Goal: Task Accomplishment & Management: Use online tool/utility

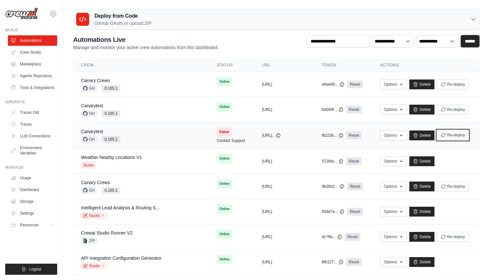
click at [444, 135] on icon "submit" at bounding box center [443, 134] width 5 height 5
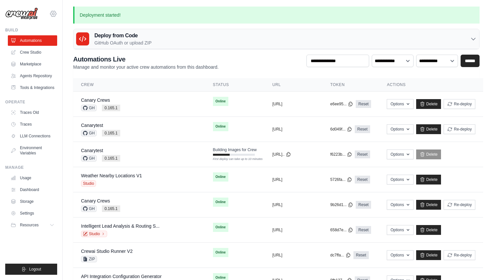
click at [51, 13] on icon at bounding box center [53, 14] width 8 height 8
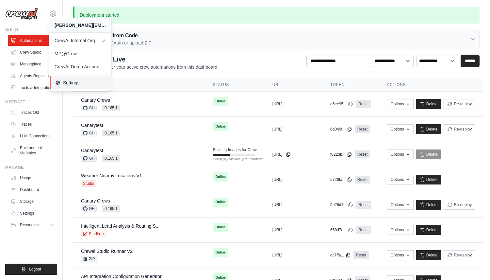
click at [89, 86] on span "Settings" at bounding box center [81, 82] width 52 height 7
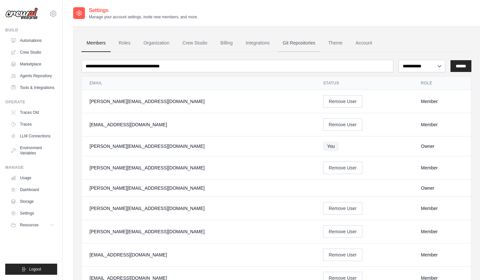
click at [295, 42] on link "Git Repositories" at bounding box center [298, 43] width 43 height 18
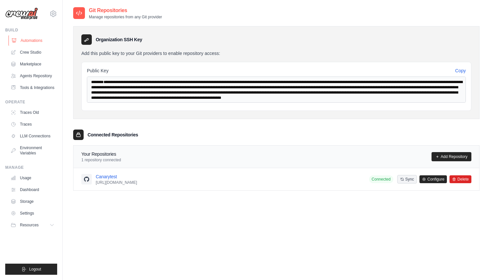
click at [45, 41] on link "Automations" at bounding box center [32, 40] width 49 height 10
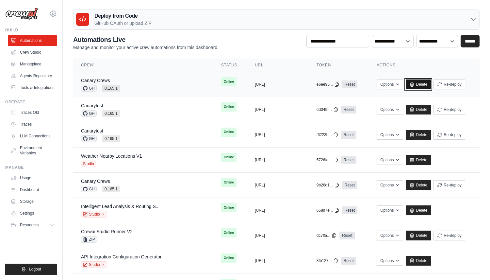
click at [412, 85] on icon at bounding box center [411, 84] width 5 height 5
click at [417, 110] on link "Delete" at bounding box center [418, 109] width 25 height 10
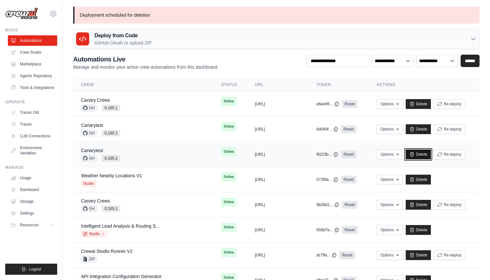
click at [421, 154] on link "Delete" at bounding box center [418, 154] width 25 height 10
click at [417, 103] on link "Delete" at bounding box center [418, 104] width 25 height 10
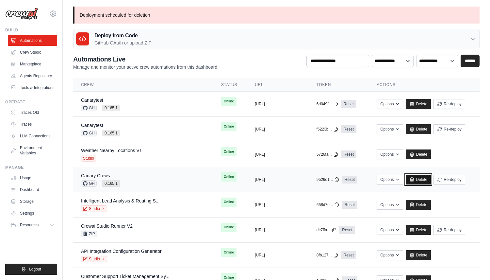
click at [418, 177] on link "Delete" at bounding box center [418, 179] width 25 height 10
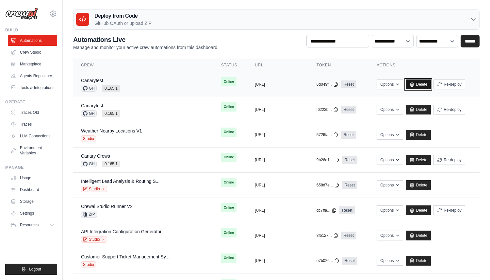
click at [418, 81] on link "Delete" at bounding box center [418, 84] width 25 height 10
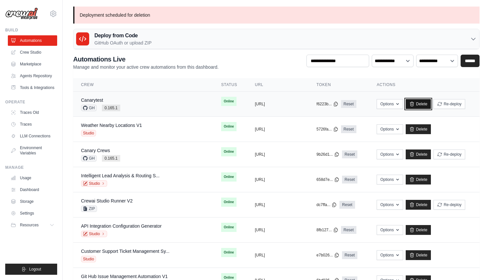
click at [416, 101] on link "Delete" at bounding box center [418, 104] width 25 height 10
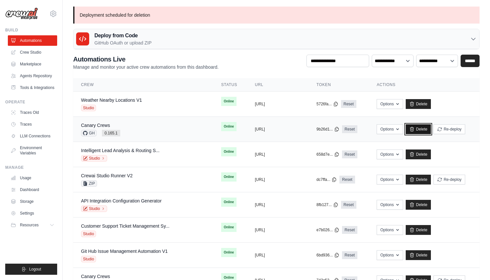
click at [422, 131] on link "Delete" at bounding box center [418, 129] width 25 height 10
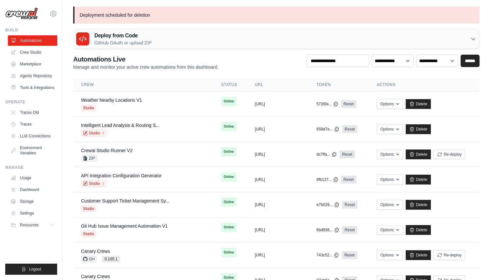
click at [207, 32] on div "Deploy from Code GitHub OAuth or upload ZIP" at bounding box center [276, 39] width 406 height 20
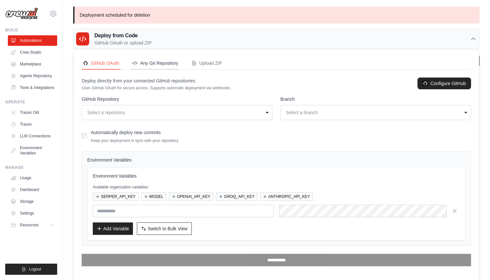
click at [169, 62] on div "Any Git Repository" at bounding box center [155, 63] width 46 height 7
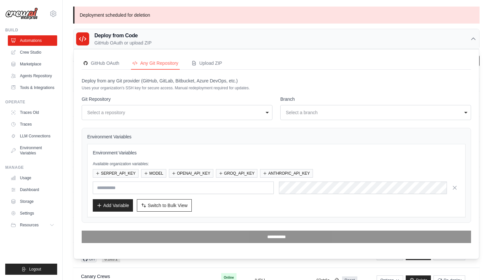
click at [167, 114] on div "Select a repository" at bounding box center [175, 112] width 176 height 7
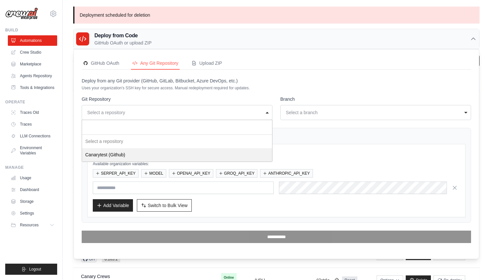
select select "*"
select select "****"
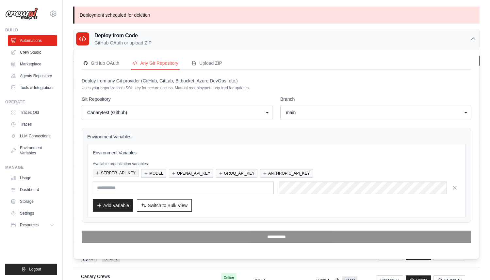
click at [134, 172] on button "SERPER_API_KEY" at bounding box center [116, 173] width 46 height 8
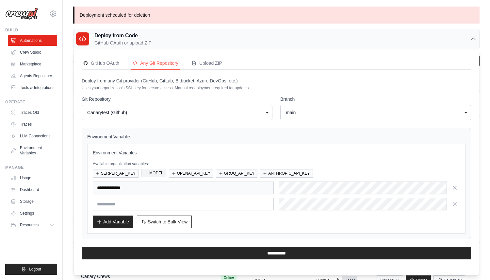
click at [148, 172] on icon "button" at bounding box center [146, 173] width 4 height 4
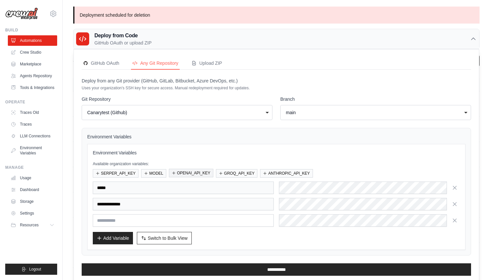
click at [193, 172] on button "OPENAI_API_KEY" at bounding box center [191, 173] width 44 height 8
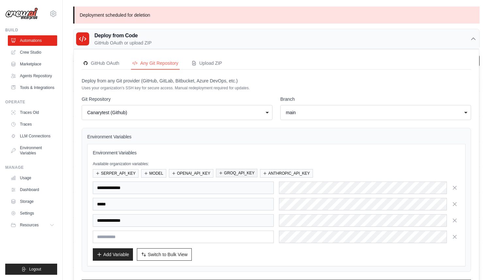
click at [250, 172] on button "GROQ_API_KEY" at bounding box center [236, 173] width 41 height 8
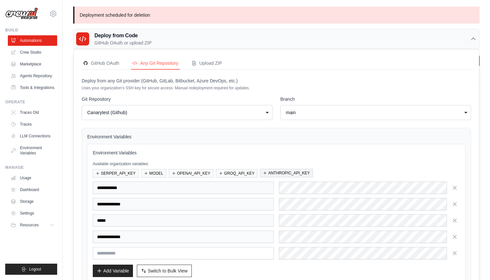
click at [273, 172] on button "ANTHROPIC_API_KEY" at bounding box center [286, 173] width 53 height 8
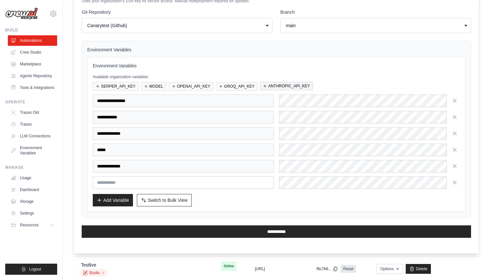
scroll to position [89, 0]
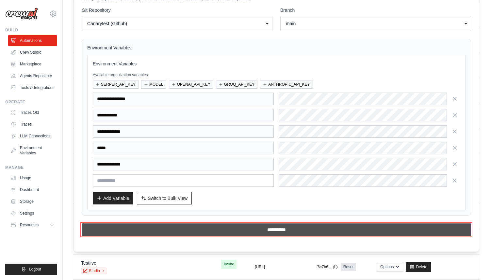
click at [264, 228] on input "**********" at bounding box center [276, 229] width 389 height 12
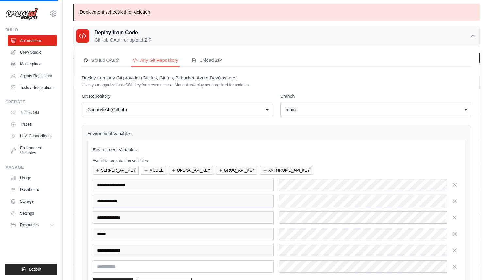
scroll to position [0, 0]
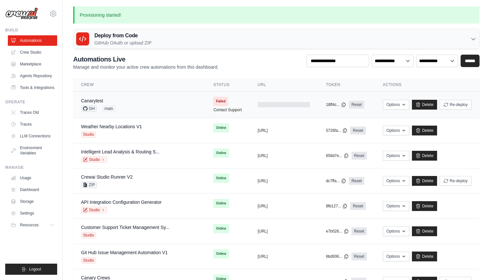
click at [169, 112] on td "Canarytest GH main" at bounding box center [139, 104] width 132 height 26
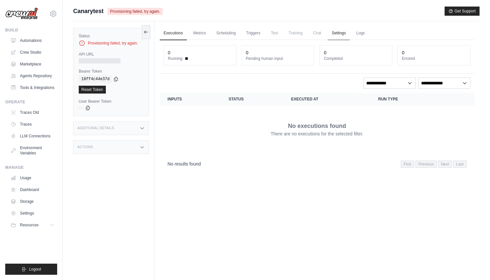
click at [336, 34] on link "Settings" at bounding box center [339, 33] width 22 height 14
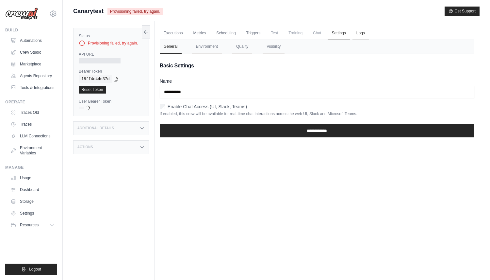
click at [366, 34] on link "Logs" at bounding box center [360, 33] width 16 height 14
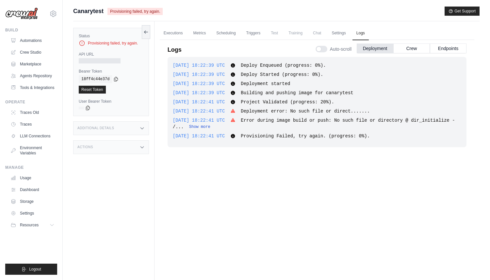
click at [210, 126] on button "Show more" at bounding box center [199, 126] width 21 height 5
click at [34, 42] on link "Automations" at bounding box center [32, 40] width 49 height 10
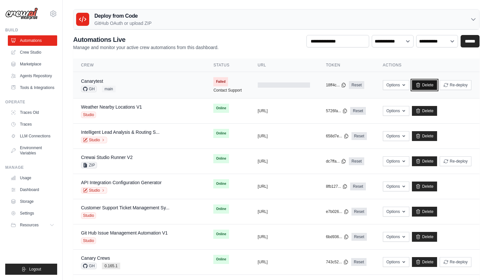
click at [427, 83] on link "Delete" at bounding box center [424, 85] width 25 height 10
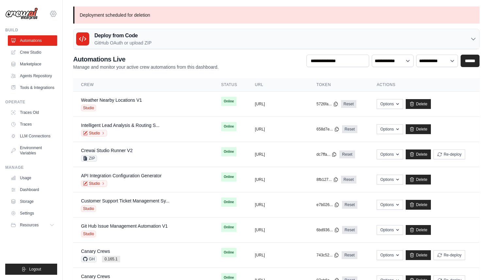
click at [53, 14] on icon at bounding box center [53, 14] width 8 height 8
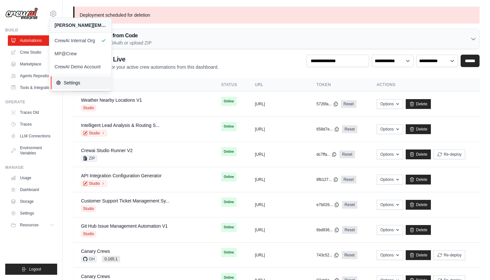
click at [70, 79] on span "Settings" at bounding box center [82, 82] width 52 height 7
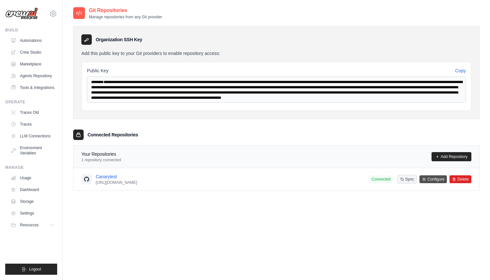
click at [431, 180] on link "Configure" at bounding box center [432, 179] width 27 height 8
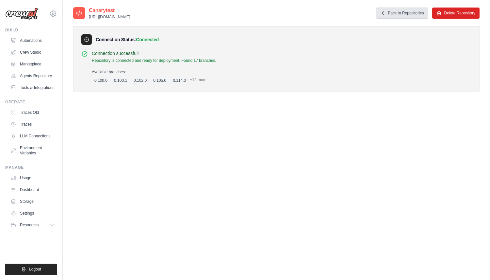
click at [395, 10] on link "Back to Repositories" at bounding box center [402, 13] width 52 height 11
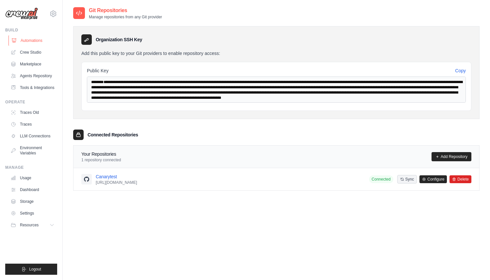
click at [37, 43] on link "Automations" at bounding box center [32, 40] width 49 height 10
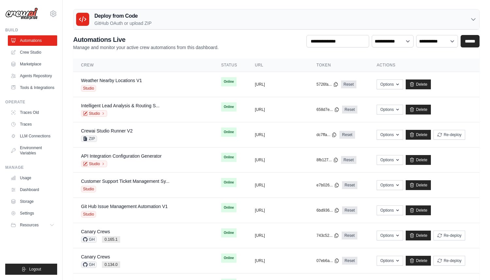
click at [365, 26] on div "Deploy from Code GitHub OAuth or upload ZIP" at bounding box center [276, 19] width 406 height 20
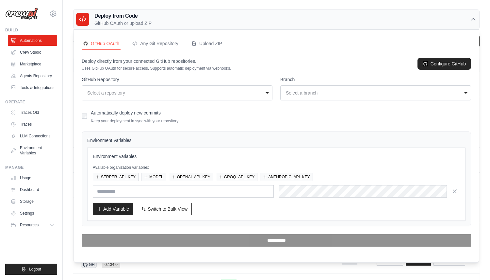
click at [211, 87] on div "**********" at bounding box center [177, 92] width 191 height 15
click at [155, 48] on button "Any Git Repository" at bounding box center [155, 44] width 49 height 12
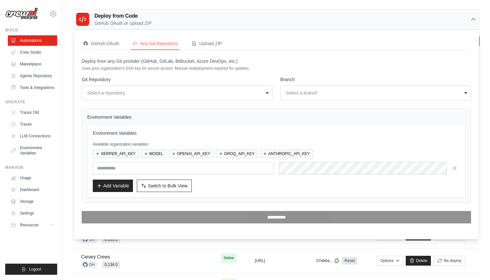
click at [151, 92] on div "Select a repository" at bounding box center [175, 92] width 176 height 7
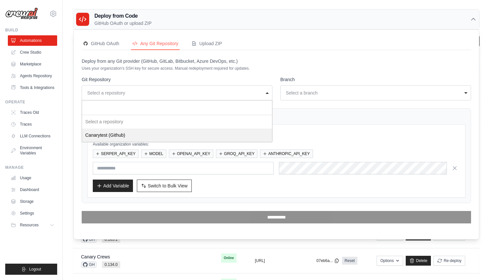
select select "*"
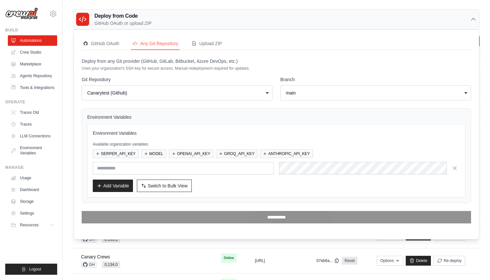
click at [290, 91] on div "main" at bounding box center [374, 92] width 176 height 7
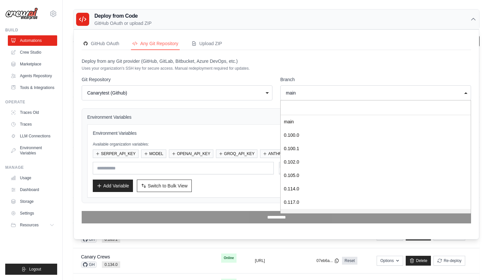
scroll to position [130, 0]
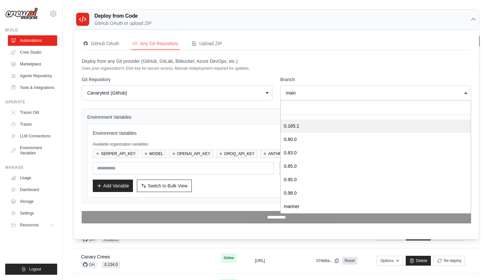
select select "*******"
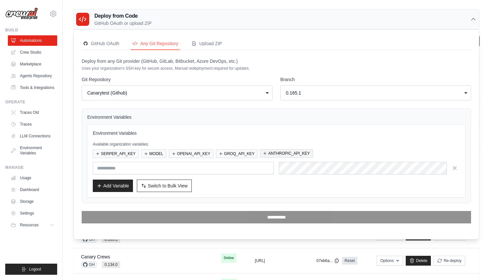
click at [281, 154] on button "ANTHROPIC_API_KEY" at bounding box center [286, 153] width 53 height 8
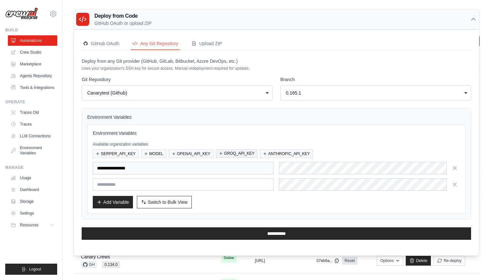
click at [242, 154] on button "GROQ_API_KEY" at bounding box center [236, 153] width 41 height 8
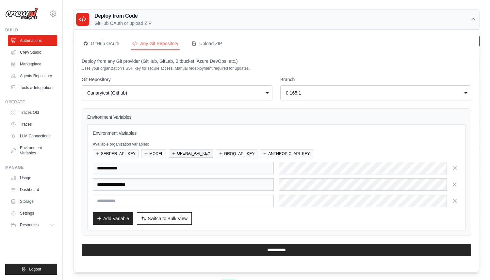
click at [208, 153] on button "OPENAI_API_KEY" at bounding box center [191, 153] width 44 height 8
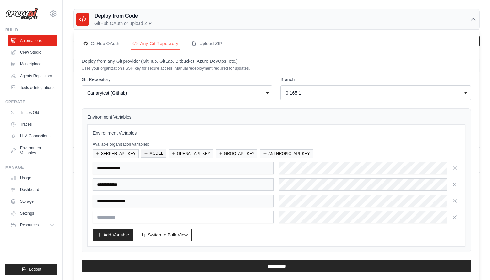
click at [159, 153] on button "MODEL" at bounding box center [153, 153] width 25 height 8
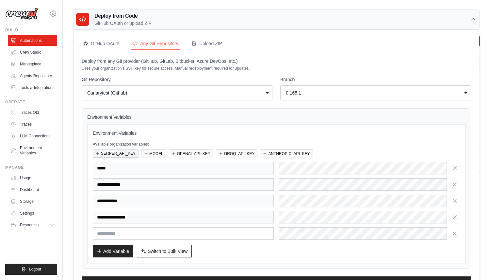
click at [132, 153] on button "SERPER_API_KEY" at bounding box center [116, 153] width 46 height 8
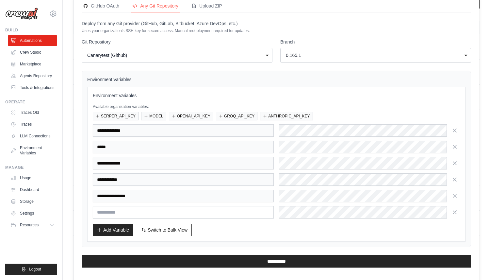
scroll to position [40, 0]
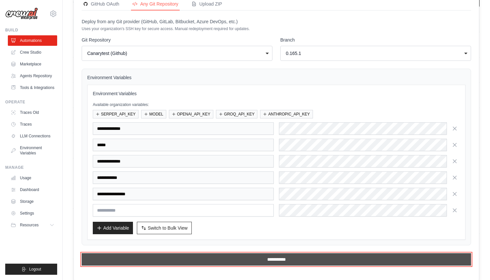
click at [277, 256] on input "**********" at bounding box center [276, 259] width 389 height 12
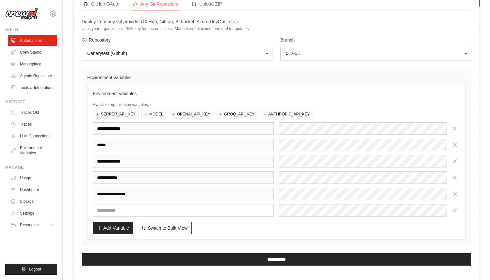
scroll to position [0, 0]
